Goal: Task Accomplishment & Management: Manage account settings

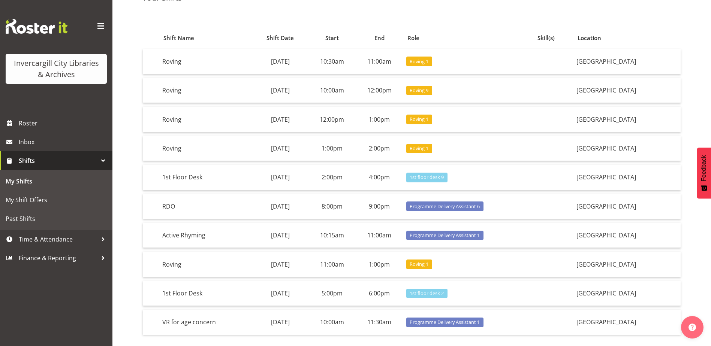
scroll to position [37, 0]
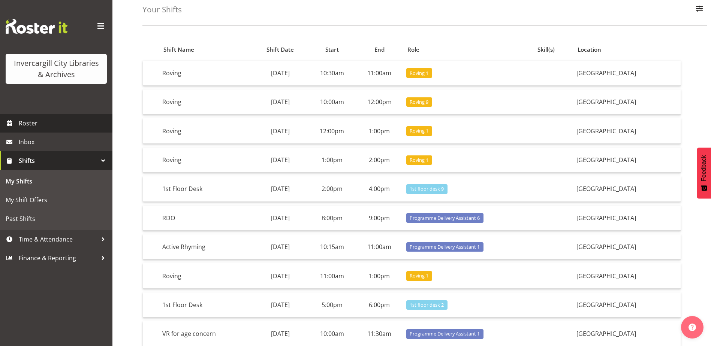
click at [24, 124] on span "Roster" at bounding box center [64, 123] width 90 height 11
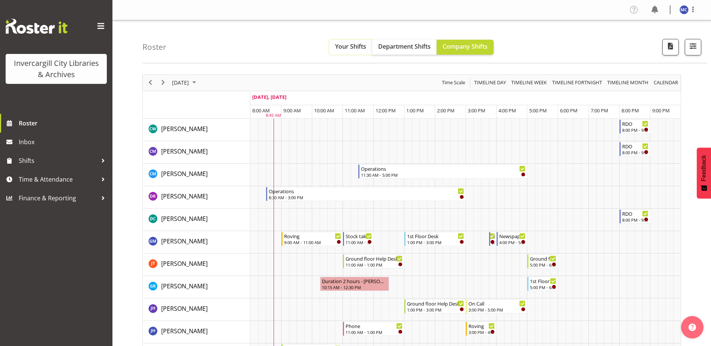
click at [349, 43] on span "Your Shifts" at bounding box center [350, 46] width 31 height 8
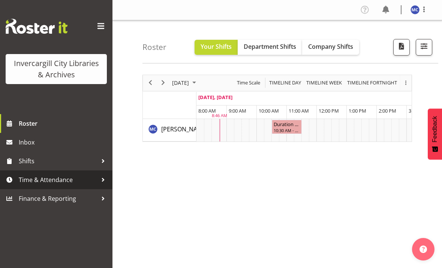
click at [84, 176] on span "Time & Attendance" at bounding box center [58, 179] width 79 height 11
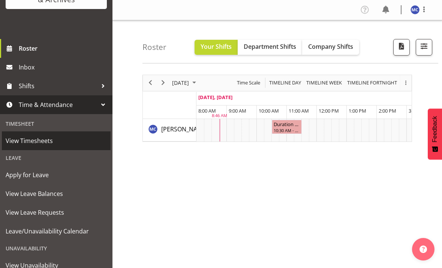
scroll to position [112, 0]
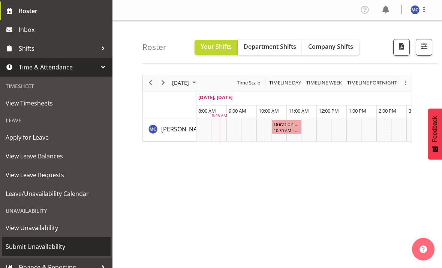
click at [55, 244] on span "Submit Unavailability" at bounding box center [56, 246] width 101 height 11
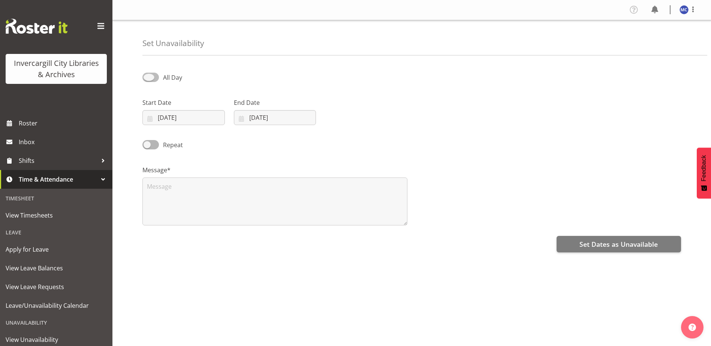
click at [158, 75] on span at bounding box center [150, 77] width 16 height 9
click at [147, 75] on input "All Day" at bounding box center [144, 77] width 5 height 5
checkbox input "true"
click at [213, 120] on input "19/09/2025" at bounding box center [183, 117] width 82 height 15
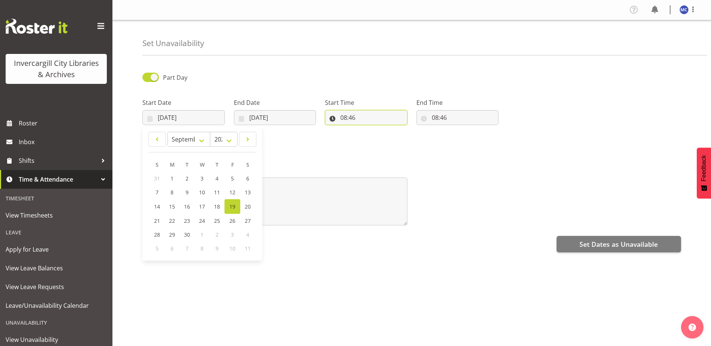
click at [362, 119] on input "08:46" at bounding box center [366, 117] width 82 height 15
click at [374, 140] on select "00 01 02 03 04 05 06 07 08 09 10 11 12 13 14 15 16 17 18 19 20 21 22 23" at bounding box center [376, 137] width 17 height 15
select select "13"
click at [368, 130] on select "00 01 02 03 04 05 06 07 08 09 10 11 12 13 14 15 16 17 18 19 20 21 22 23" at bounding box center [376, 137] width 17 height 15
type input "13:46"
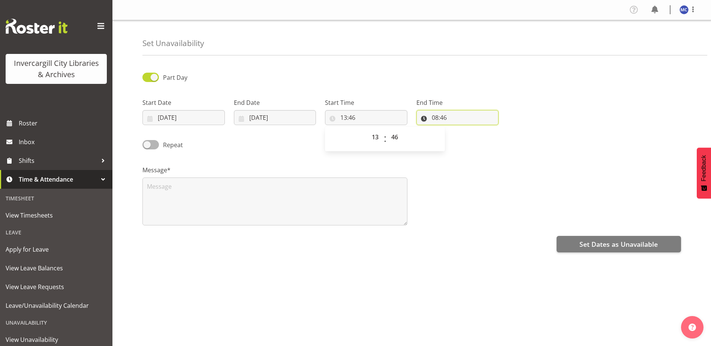
click at [439, 118] on input "08:46" at bounding box center [457, 117] width 82 height 15
click at [442, 140] on select "00 01 02 03 04 05 06 07 08 09 10 11 12 13 14 15 16 17 18 19 20 21 22 23" at bounding box center [467, 137] width 17 height 15
select select "14"
click at [442, 130] on select "00 01 02 03 04 05 06 07 08 09 10 11 12 13 14 15 16 17 18 19 20 21 22 23" at bounding box center [467, 137] width 17 height 15
type input "14:46"
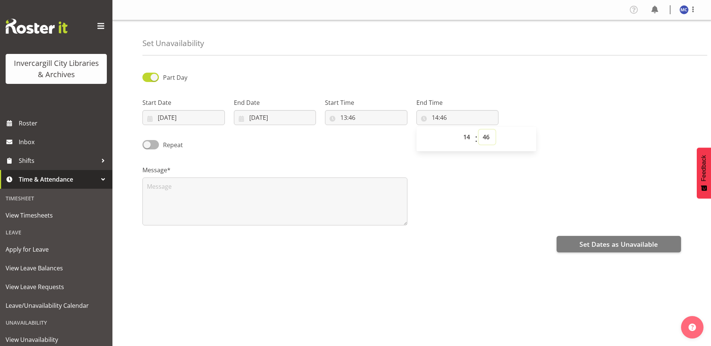
click at [442, 138] on select "00 01 02 03 04 05 06 07 08 09 10 11 12 13 14 15 16 17 18 19 20 21 22 23 24 25 2…" at bounding box center [487, 137] width 17 height 15
select select "30"
click at [442, 130] on select "00 01 02 03 04 05 06 07 08 09 10 11 12 13 14 15 16 17 18 19 20 21 22 23 24 25 2…" at bounding box center [487, 137] width 17 height 15
type input "14:30"
click at [310, 209] on textarea at bounding box center [274, 202] width 265 height 48
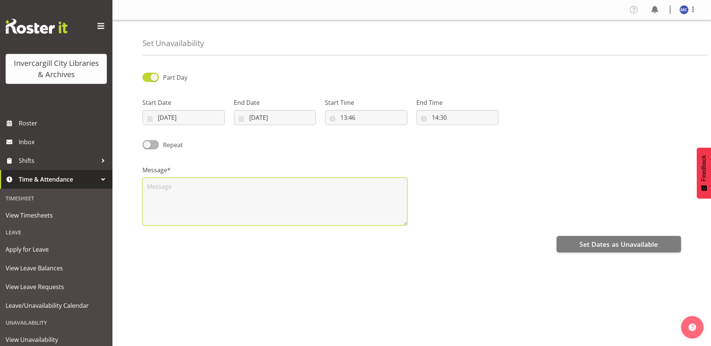
paste textarea "Jody Cruickshank- Ministry of Social Dev"
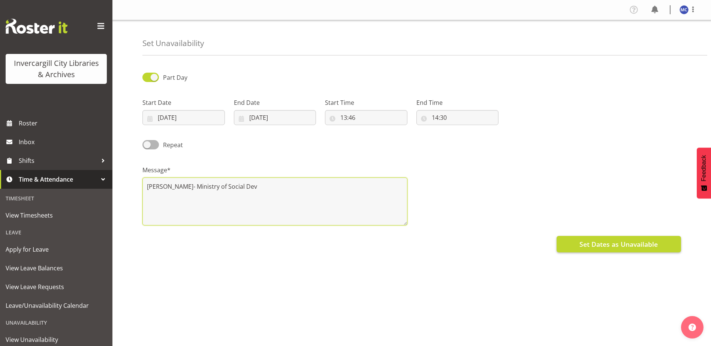
type textarea "Jody Cruickshank- Ministry of Social Dev"
click at [442, 246] on span "Set Dates as Unavailable" at bounding box center [619, 245] width 78 height 10
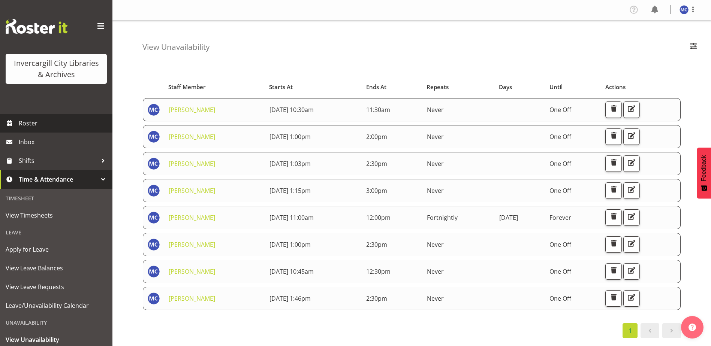
click at [45, 126] on span "Roster" at bounding box center [64, 123] width 90 height 11
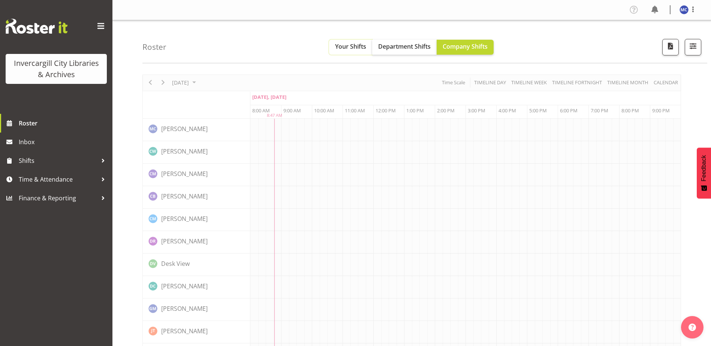
click at [355, 49] on span "Your Shifts" at bounding box center [350, 46] width 31 height 8
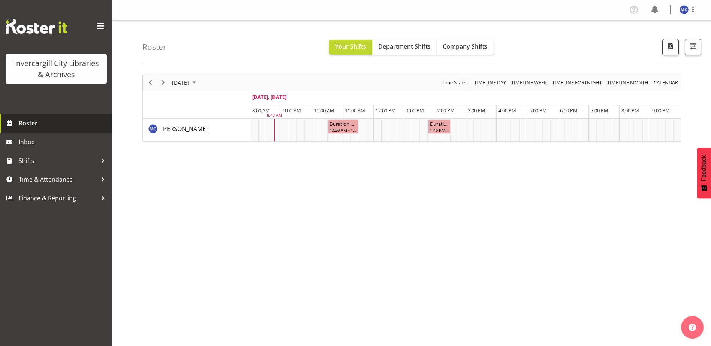
click at [69, 125] on span "Roster" at bounding box center [64, 123] width 90 height 11
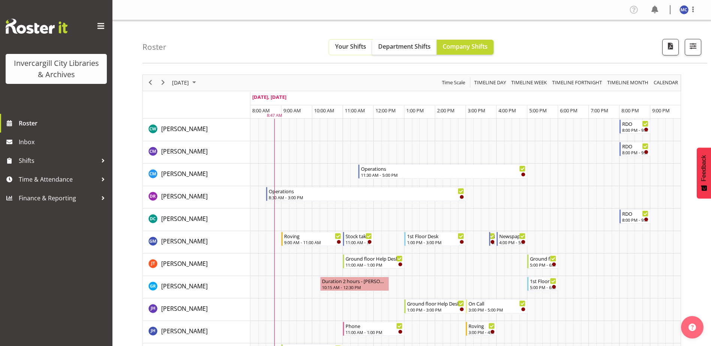
click at [350, 49] on span "Your Shifts" at bounding box center [350, 46] width 31 height 8
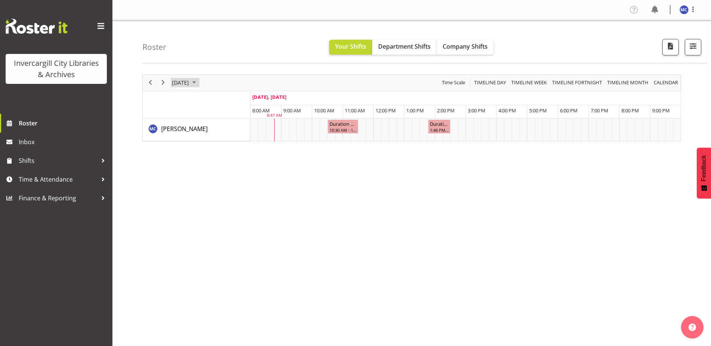
click at [190, 79] on span "September 19, 2025" at bounding box center [180, 82] width 18 height 9
click at [202, 166] on span "23" at bounding box center [203, 165] width 11 height 11
click at [421, 127] on div "1:03 PM - 2:30 PM" at bounding box center [428, 130] width 42 height 6
click at [421, 128] on div "1:03 PM - 2:30 PM" at bounding box center [428, 130] width 42 height 6
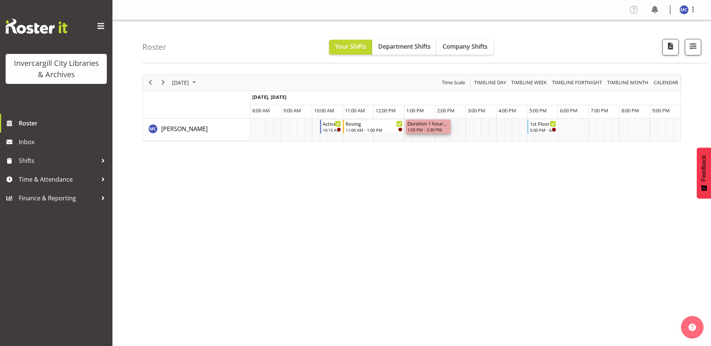
click at [421, 128] on div "1:03 PM - 2:30 PM" at bounding box center [428, 130] width 42 height 6
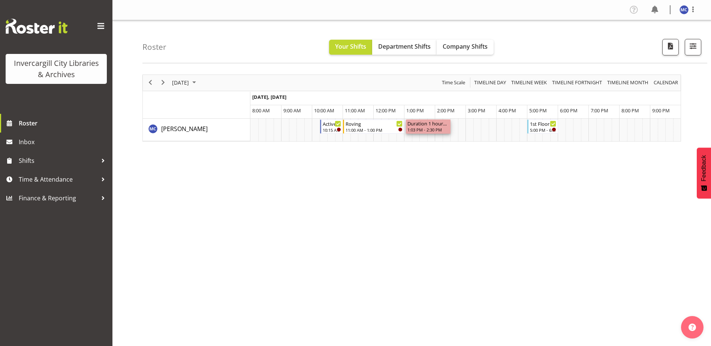
click at [421, 128] on div "1:03 PM - 2:30 PM" at bounding box center [428, 130] width 42 height 6
click at [438, 129] on div "1:03 PM - 2:30 PM" at bounding box center [428, 130] width 42 height 6
click at [57, 160] on span "Shifts" at bounding box center [58, 160] width 79 height 11
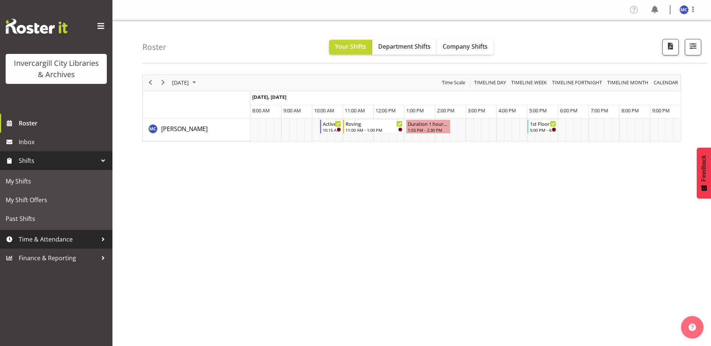
click at [50, 237] on span "Time & Attendance" at bounding box center [58, 239] width 79 height 11
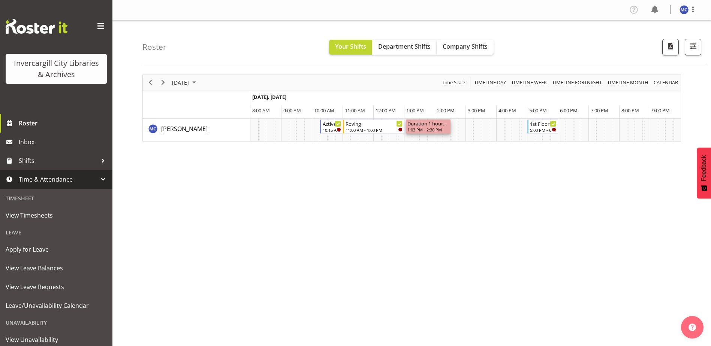
click at [439, 127] on div "Duration 1 hours - Aurora Catu 1:03 PM - 2:30 PM" at bounding box center [428, 127] width 42 height 14
click at [439, 127] on div "1:03 PM - 2:30 PM" at bounding box center [428, 130] width 42 height 6
click at [436, 188] on div "September 23, 2025 Today Timeline Day Timeline Week Timeline Fortnight Timeline…" at bounding box center [426, 219] width 569 height 300
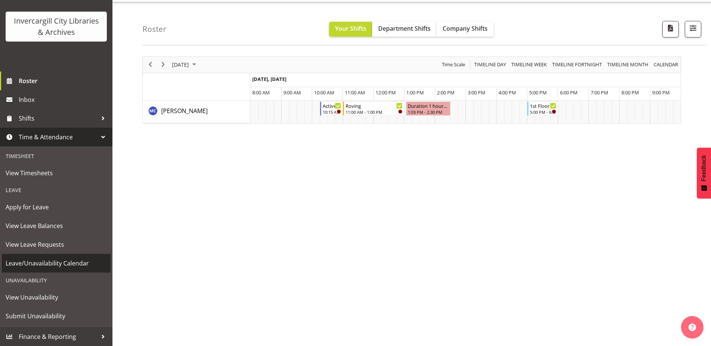
scroll to position [22, 0]
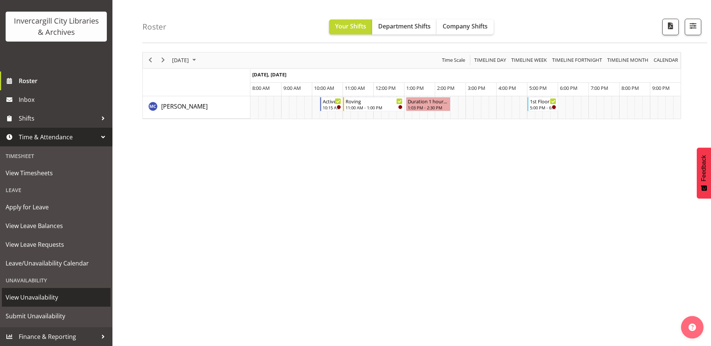
click at [58, 298] on span "View Unavailability" at bounding box center [56, 297] width 101 height 11
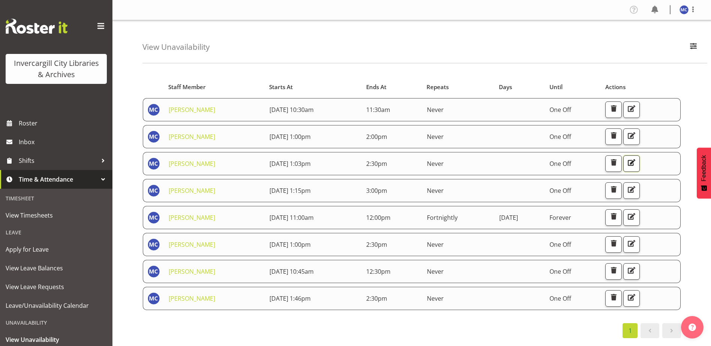
click at [637, 166] on span "button" at bounding box center [632, 163] width 10 height 10
click at [289, 189] on span "24th September 2025 1:15pm" at bounding box center [290, 191] width 41 height 8
